Goal: Transaction & Acquisition: Purchase product/service

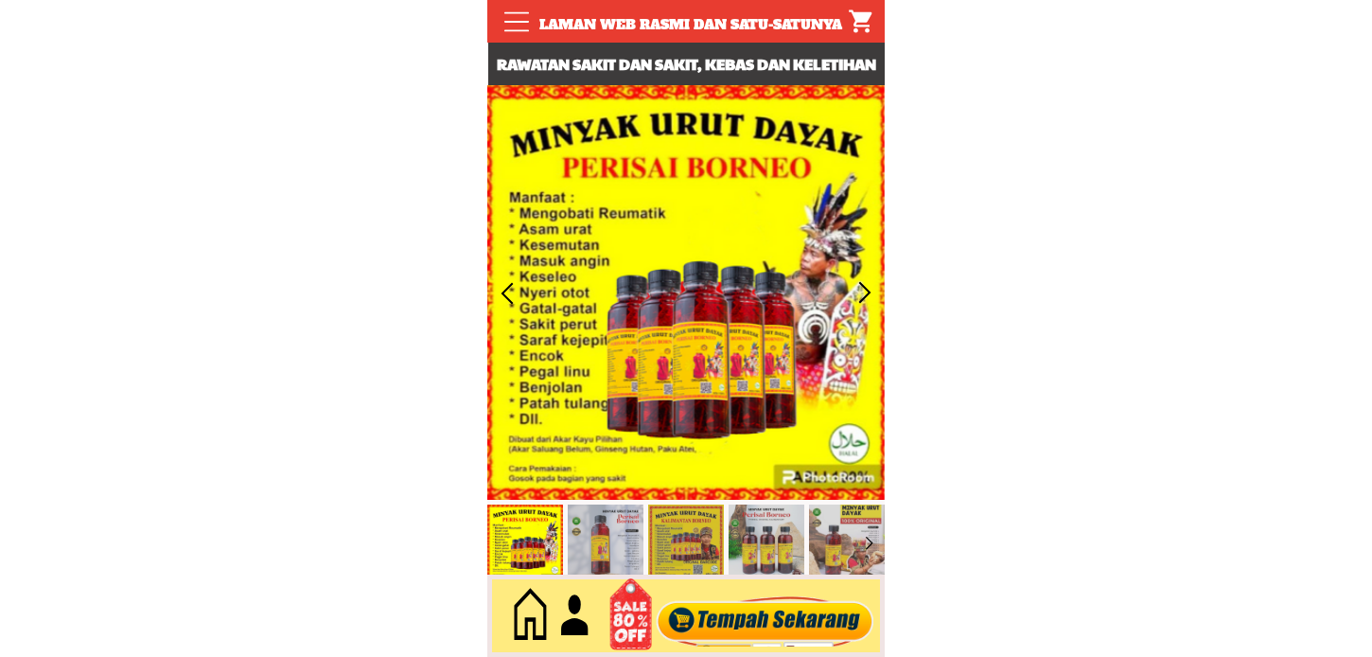
click at [751, 615] on div at bounding box center [765, 616] width 229 height 62
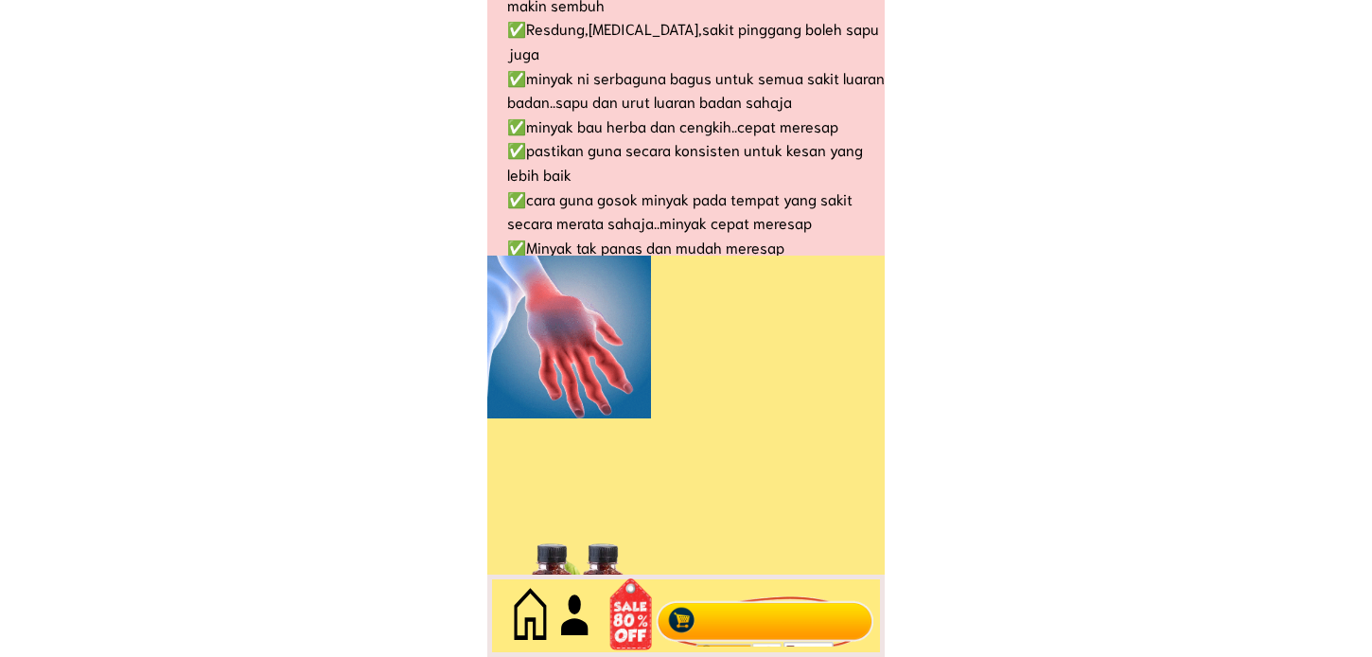
scroll to position [8210, 0]
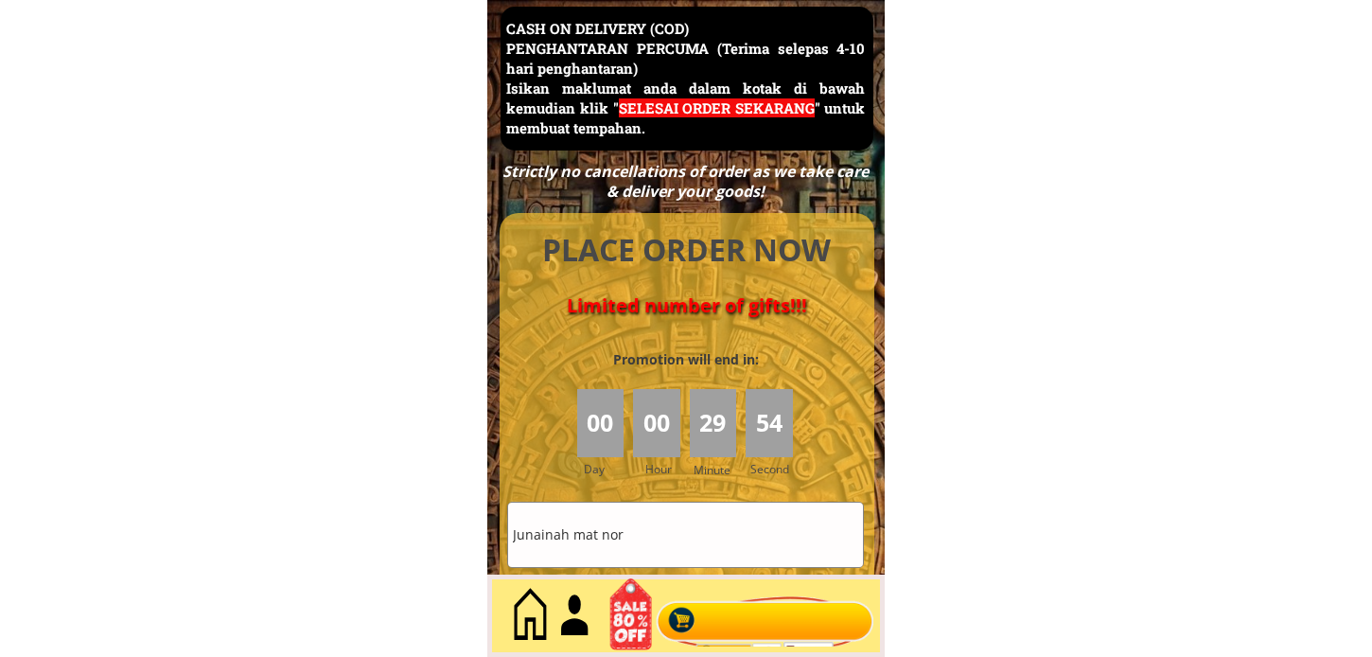
click at [727, 560] on input "Junainah mat nor" at bounding box center [685, 535] width 355 height 64
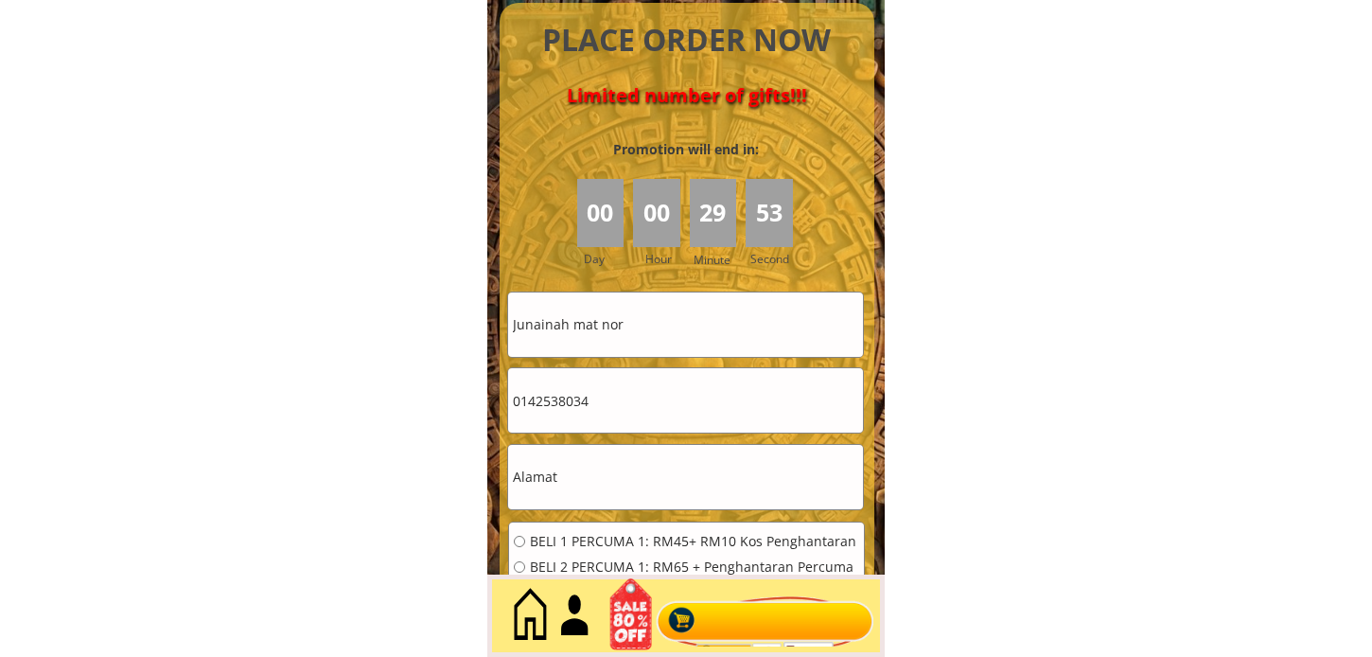
click at [656, 382] on input "0142538034" at bounding box center [685, 400] width 355 height 64
paste input "35757967"
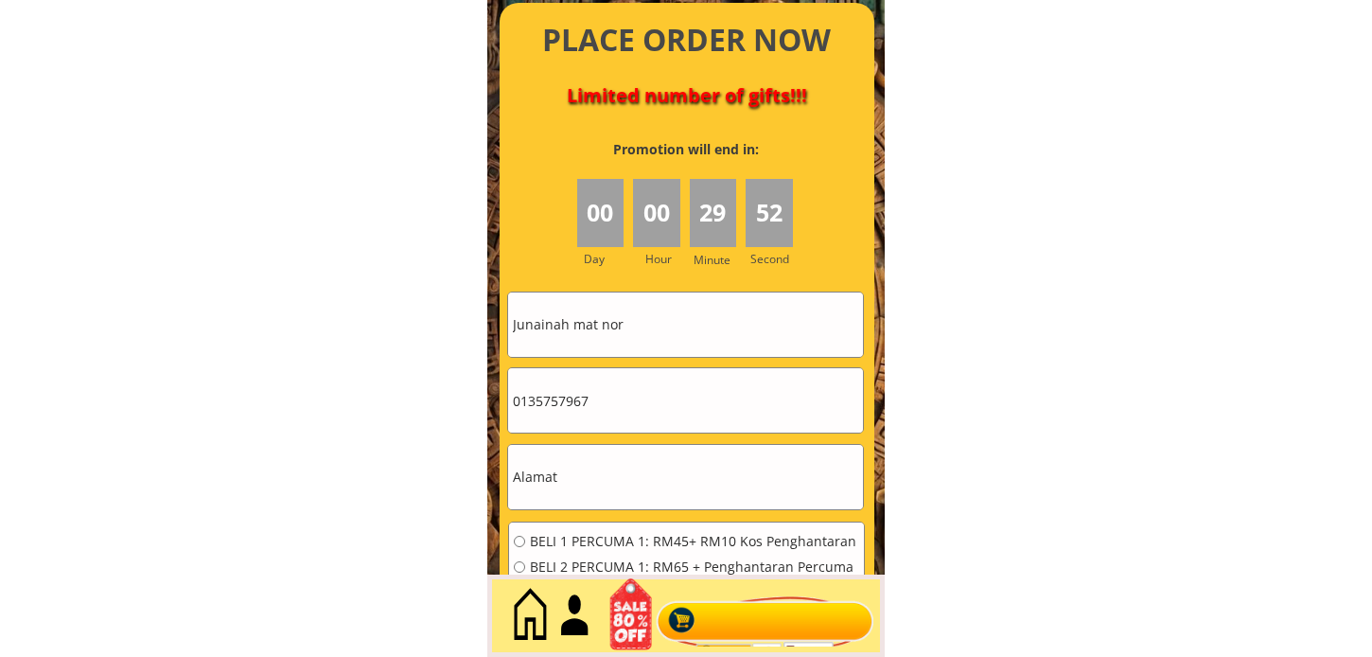
type input "0135757967"
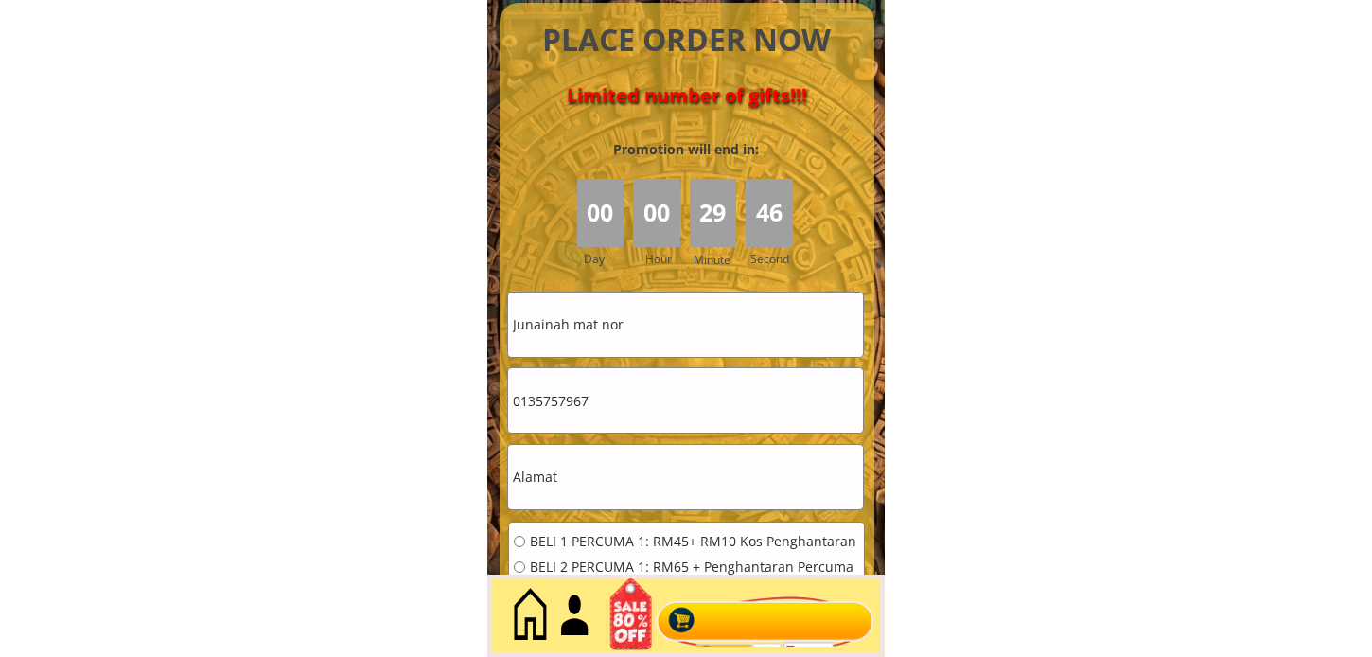
click at [734, 478] on input "text" at bounding box center [685, 477] width 355 height 64
paste input "Lorg perdana 1 lot 1225 Tudan phase 6 Tudan miri [GEOGRAPHIC_DATA]"
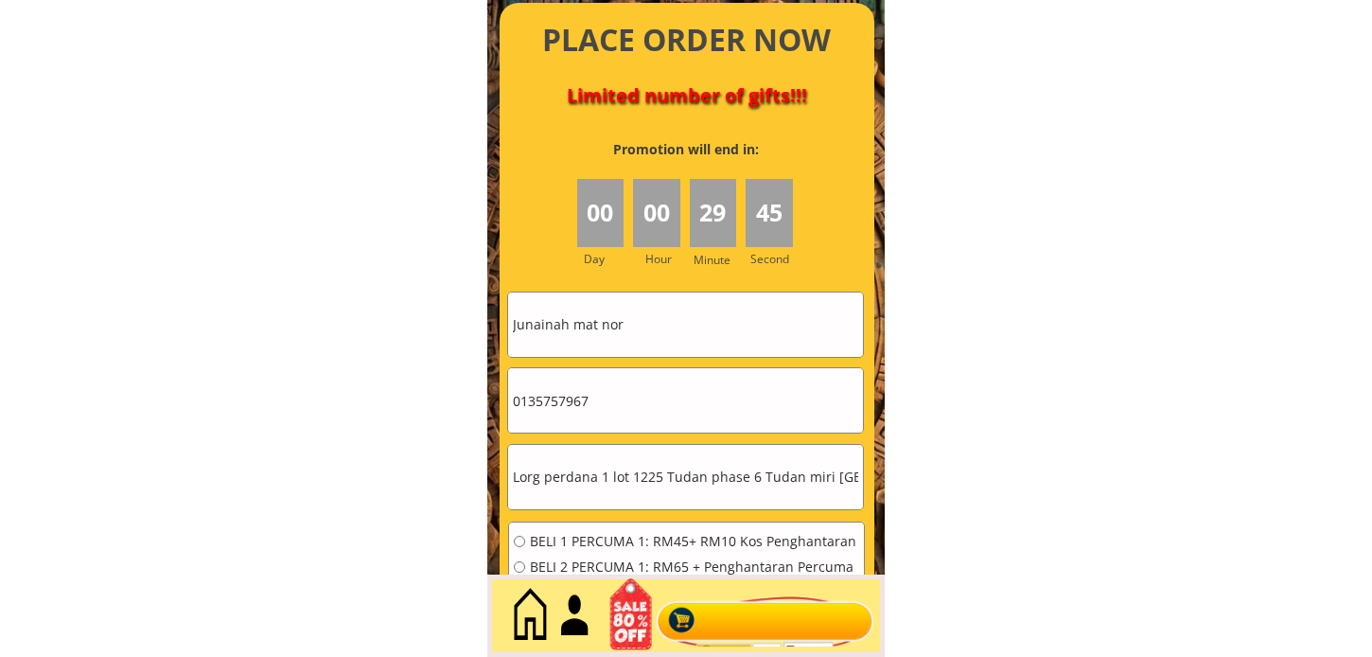
scroll to position [0, 20]
type input "Lorg perdana 1 lot 1225 Tudan phase 6 Tudan miri [GEOGRAPHIC_DATA]"
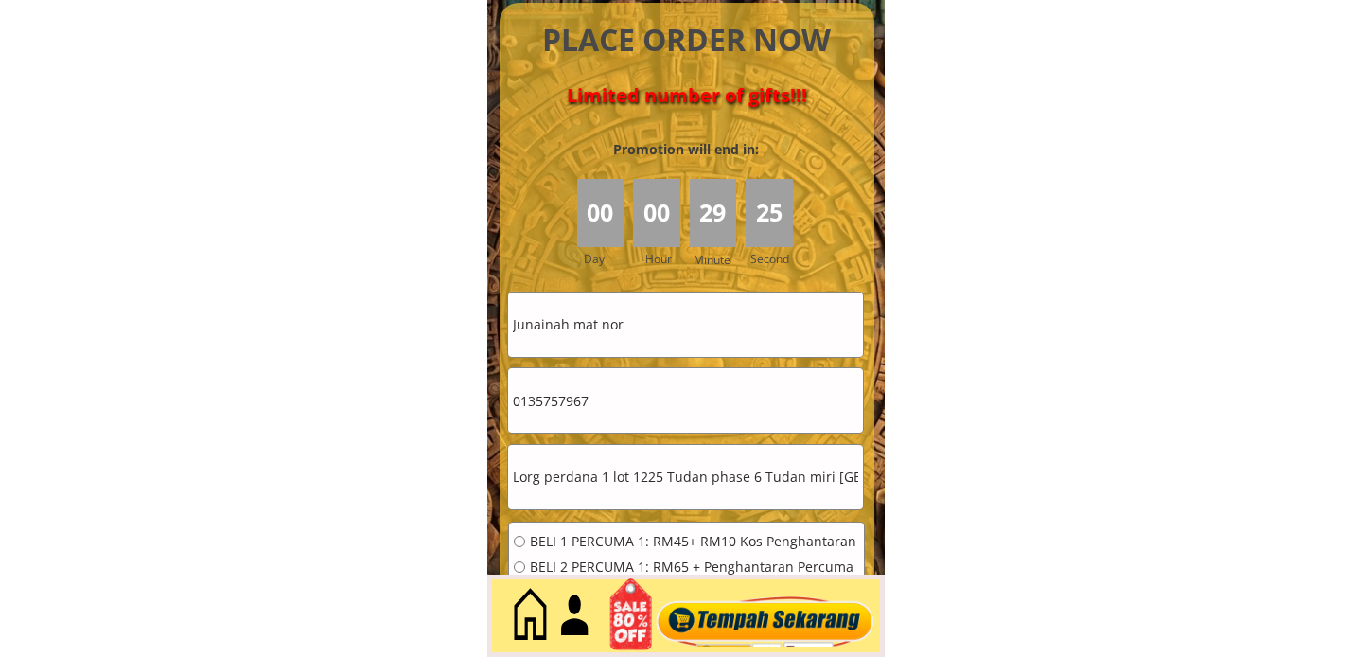
click at [688, 328] on input "Junainah mat nor" at bounding box center [685, 324] width 355 height 64
paste input "Umpoh Anak Suring"
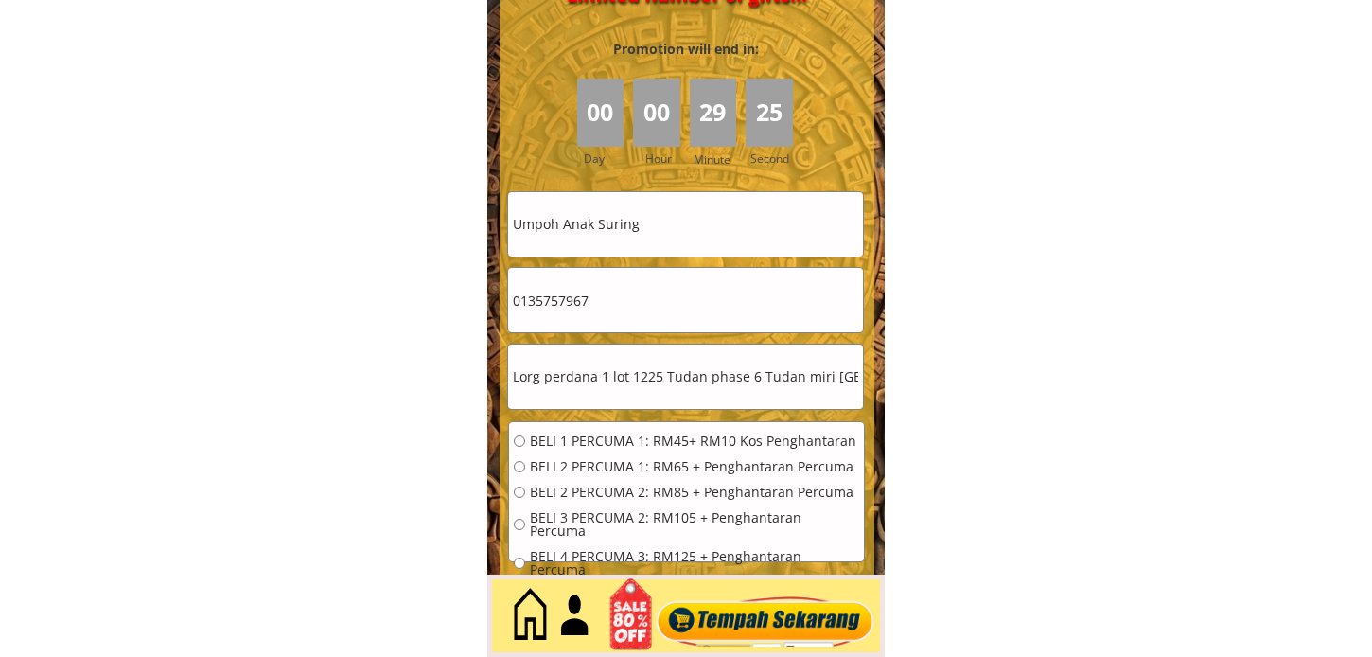
scroll to position [8631, 0]
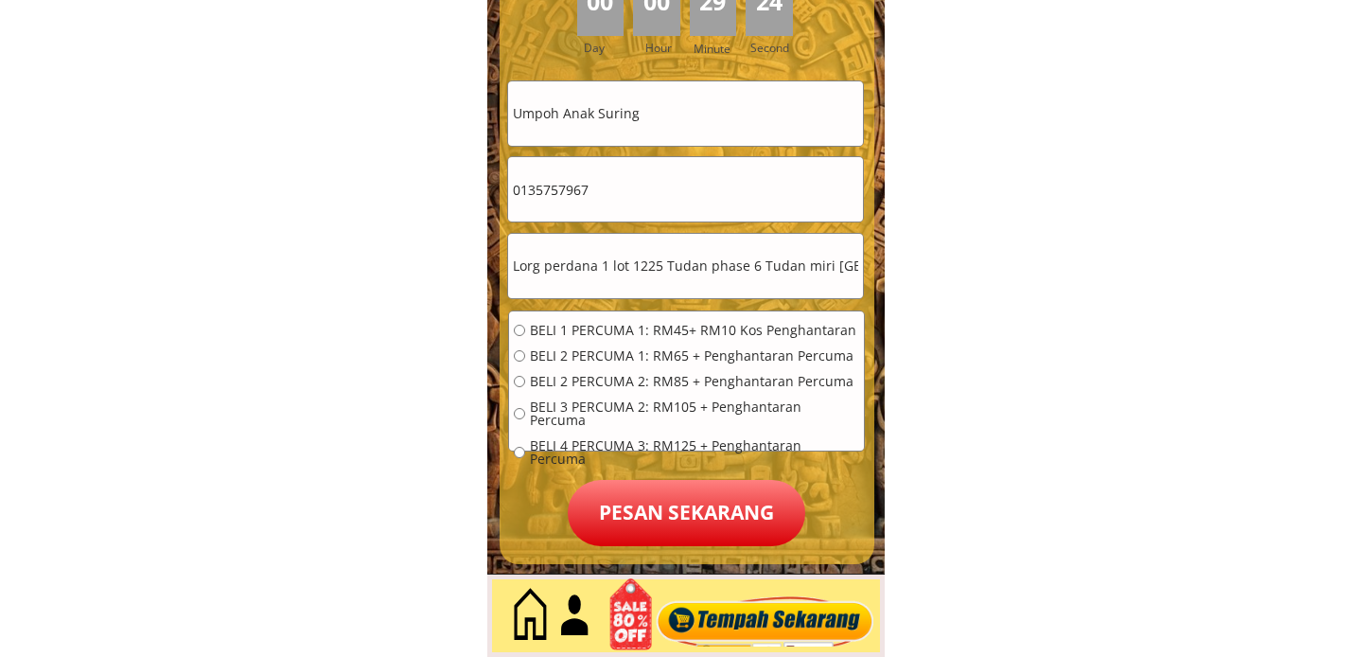
type input "Umpoh Anak Suring"
click at [579, 411] on span "BELI 3 PERCUMA 2: RM105 + Penghantaran Percuma" at bounding box center [694, 413] width 329 height 26
radio input "true"
click at [700, 506] on p "Pesan sekarang" at bounding box center [687, 513] width 238 height 66
